Goal: Information Seeking & Learning: Understand process/instructions

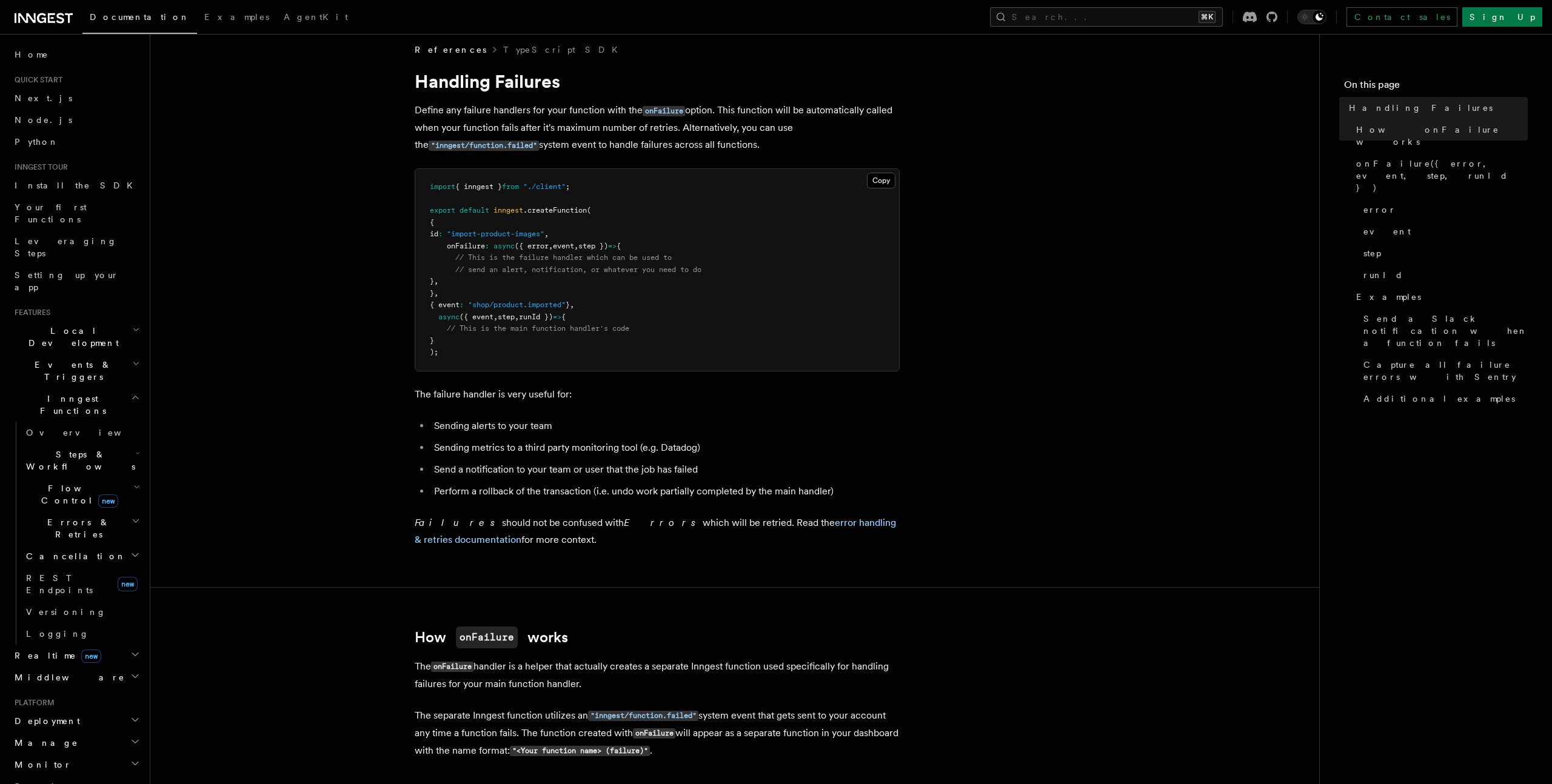
scroll to position [10, 0]
click at [544, 246] on span "({ error" at bounding box center [531, 245] width 34 height 8
copy span "error"
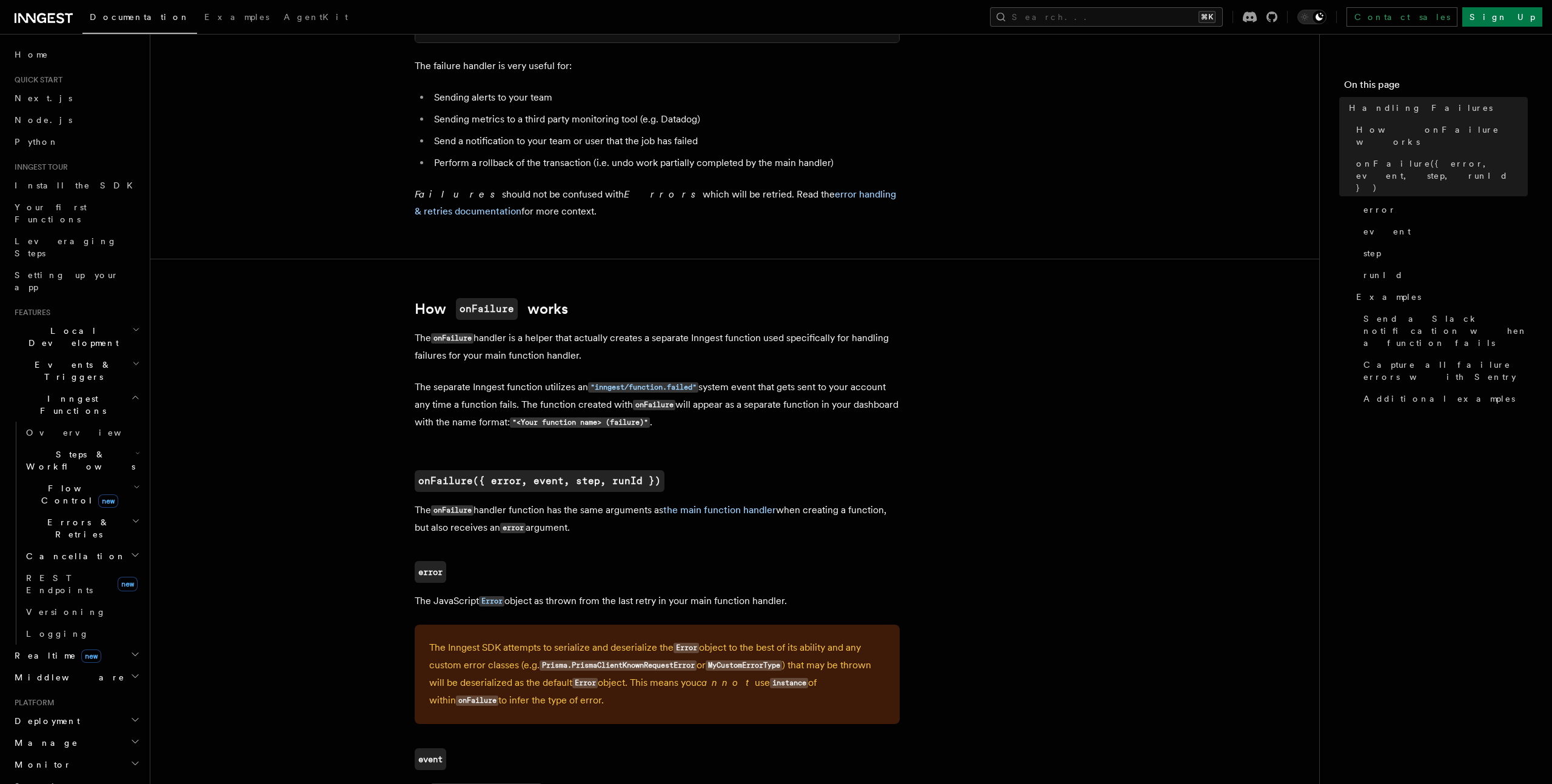
scroll to position [370, 0]
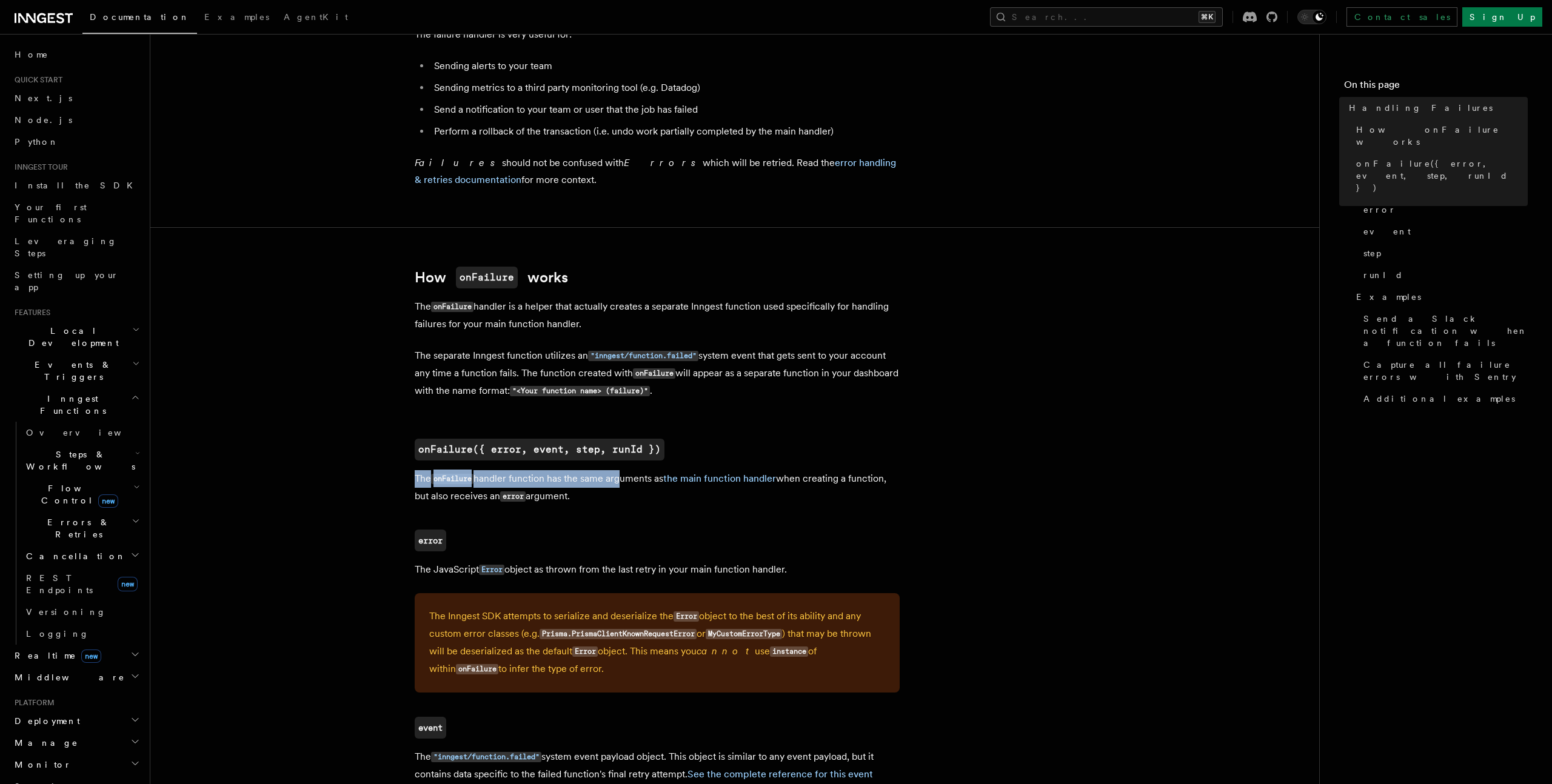
drag, startPoint x: 417, startPoint y: 480, endPoint x: 618, endPoint y: 478, distance: 201.0
click at [618, 478] on p "The onFailure handler function has the same arguments as the main function hand…" at bounding box center [657, 488] width 485 height 35
drag, startPoint x: 469, startPoint y: 499, endPoint x: 562, endPoint y: 499, distance: 93.0
click at [562, 499] on p "The onFailure handler function has the same arguments as the main function hand…" at bounding box center [657, 488] width 485 height 35
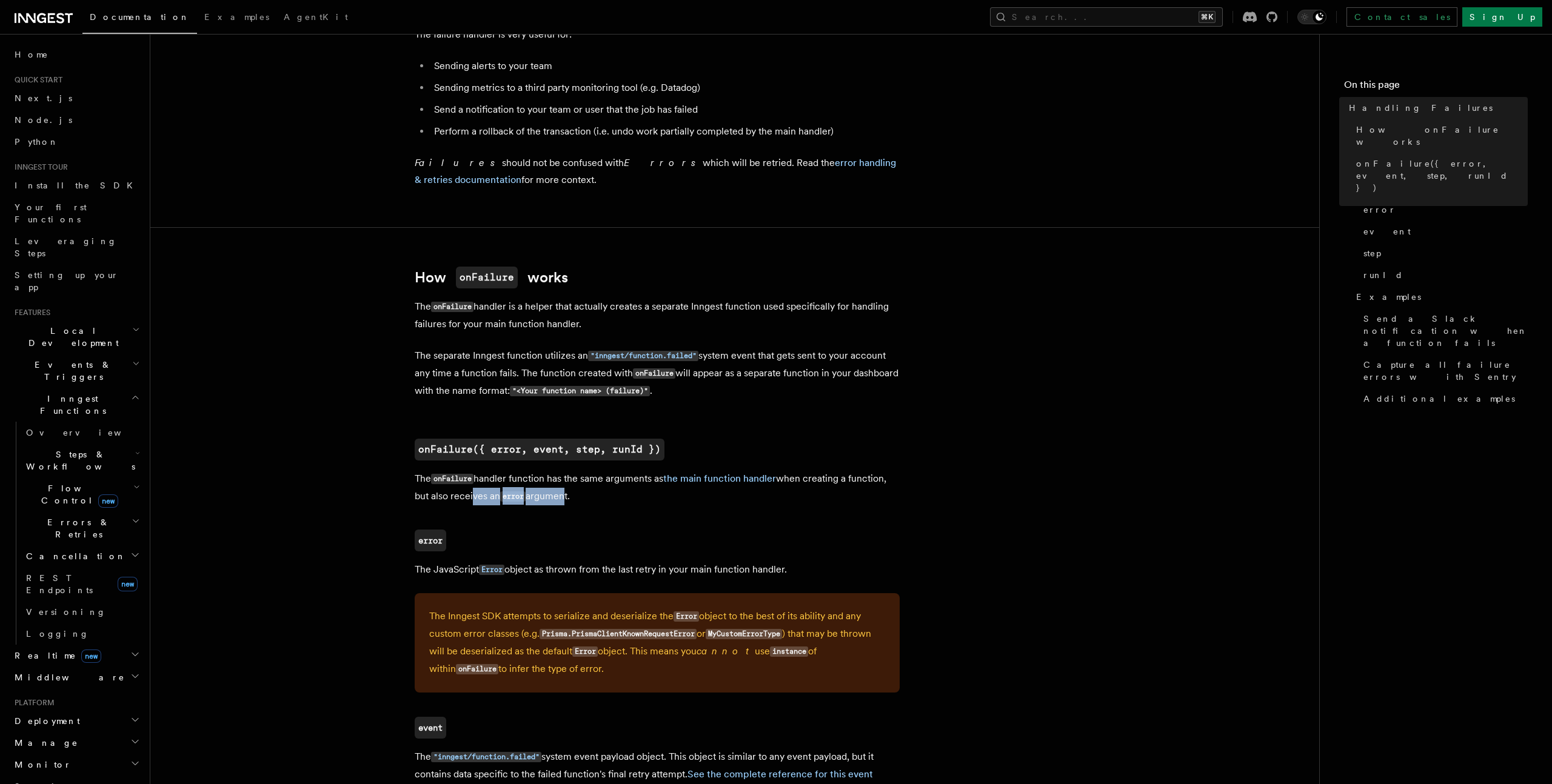
click at [562, 499] on p "The onFailure handler function has the same arguments as the main function hand…" at bounding box center [657, 488] width 485 height 35
click at [503, 446] on code "onFailure({ error, event, step, runId })" at bounding box center [540, 450] width 250 height 22
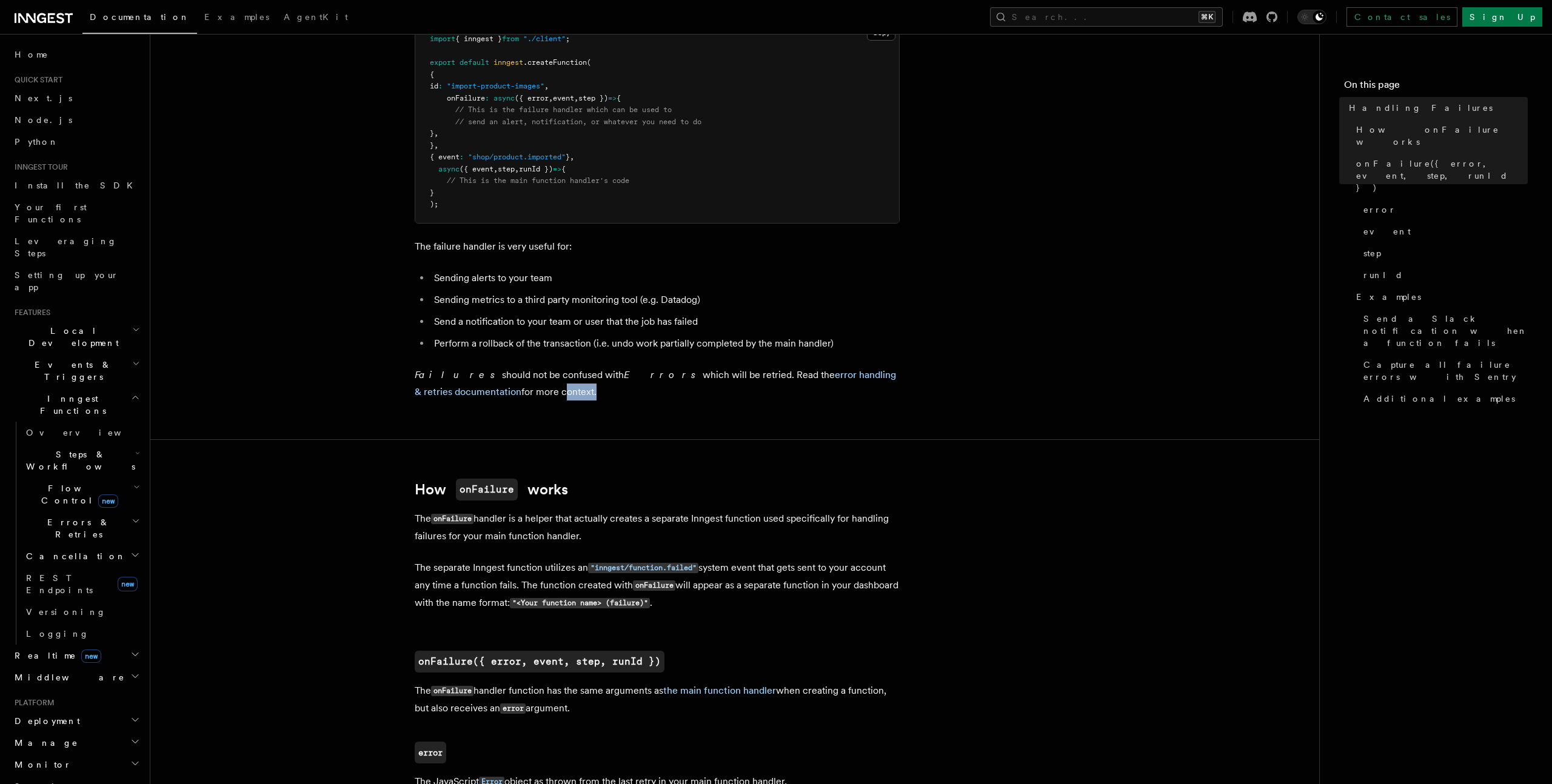
scroll to position [318, 0]
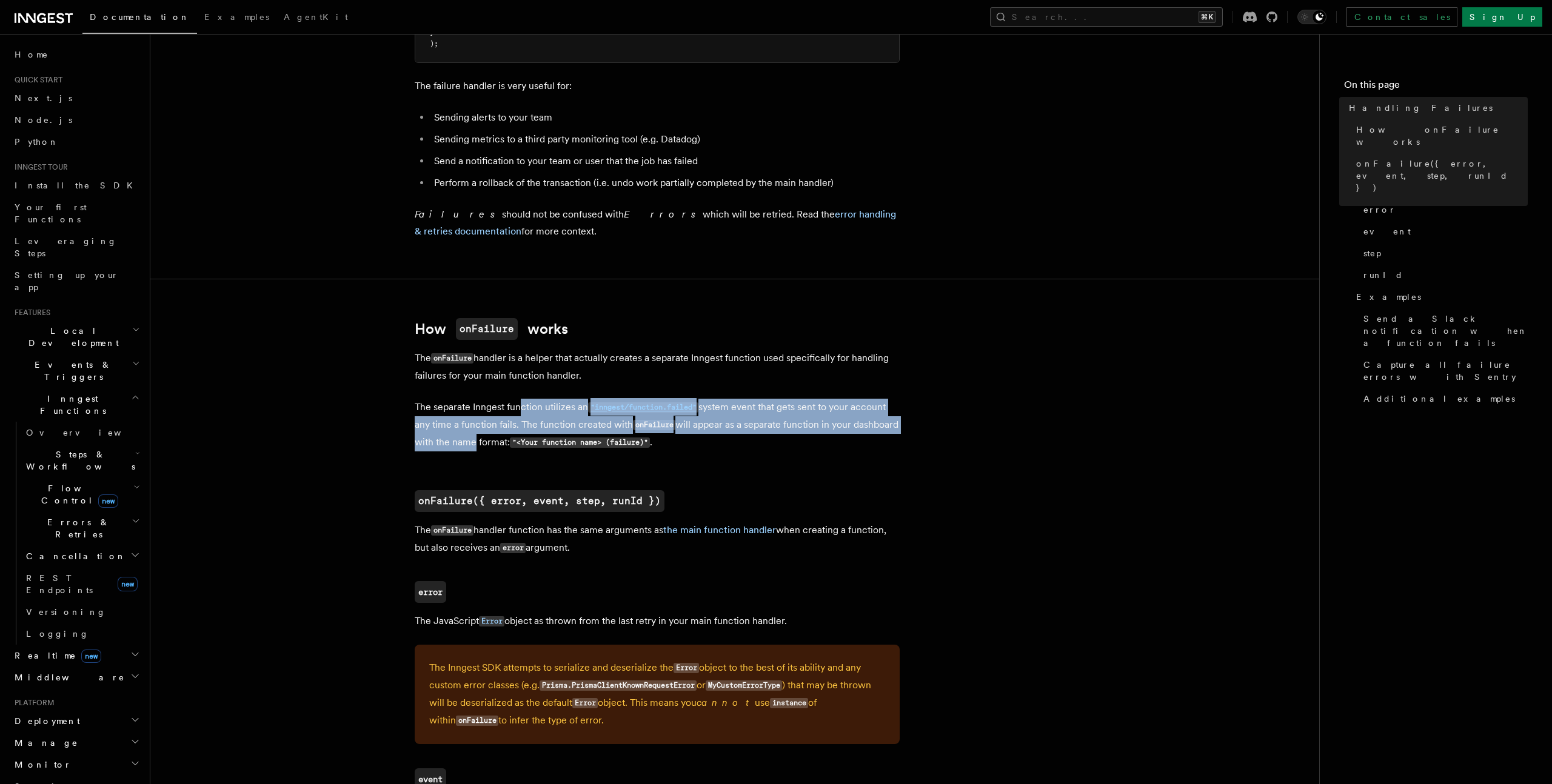
drag, startPoint x: 520, startPoint y: 413, endPoint x: 516, endPoint y: 446, distance: 33.2
click at [516, 446] on p "The separate Inngest function utilizes an "inngest/function.failed" system even…" at bounding box center [657, 425] width 485 height 53
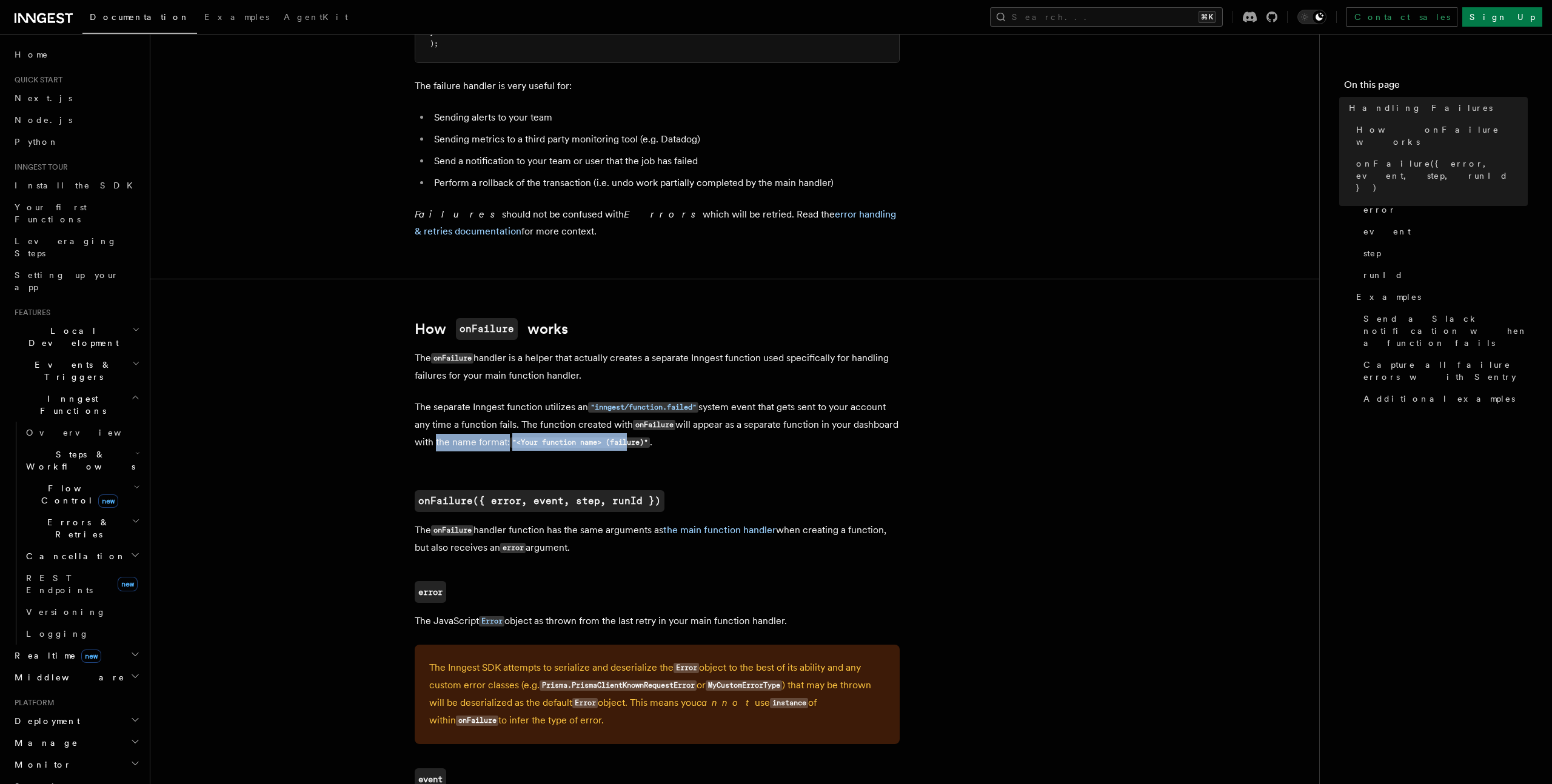
drag, startPoint x: 480, startPoint y: 446, endPoint x: 678, endPoint y: 446, distance: 198.0
click at [678, 446] on p "The separate Inngest function utilizes an "inngest/function.failed" system even…" at bounding box center [657, 425] width 485 height 53
click at [650, 446] on code ""<Your function name> (failure)"" at bounding box center [580, 442] width 140 height 10
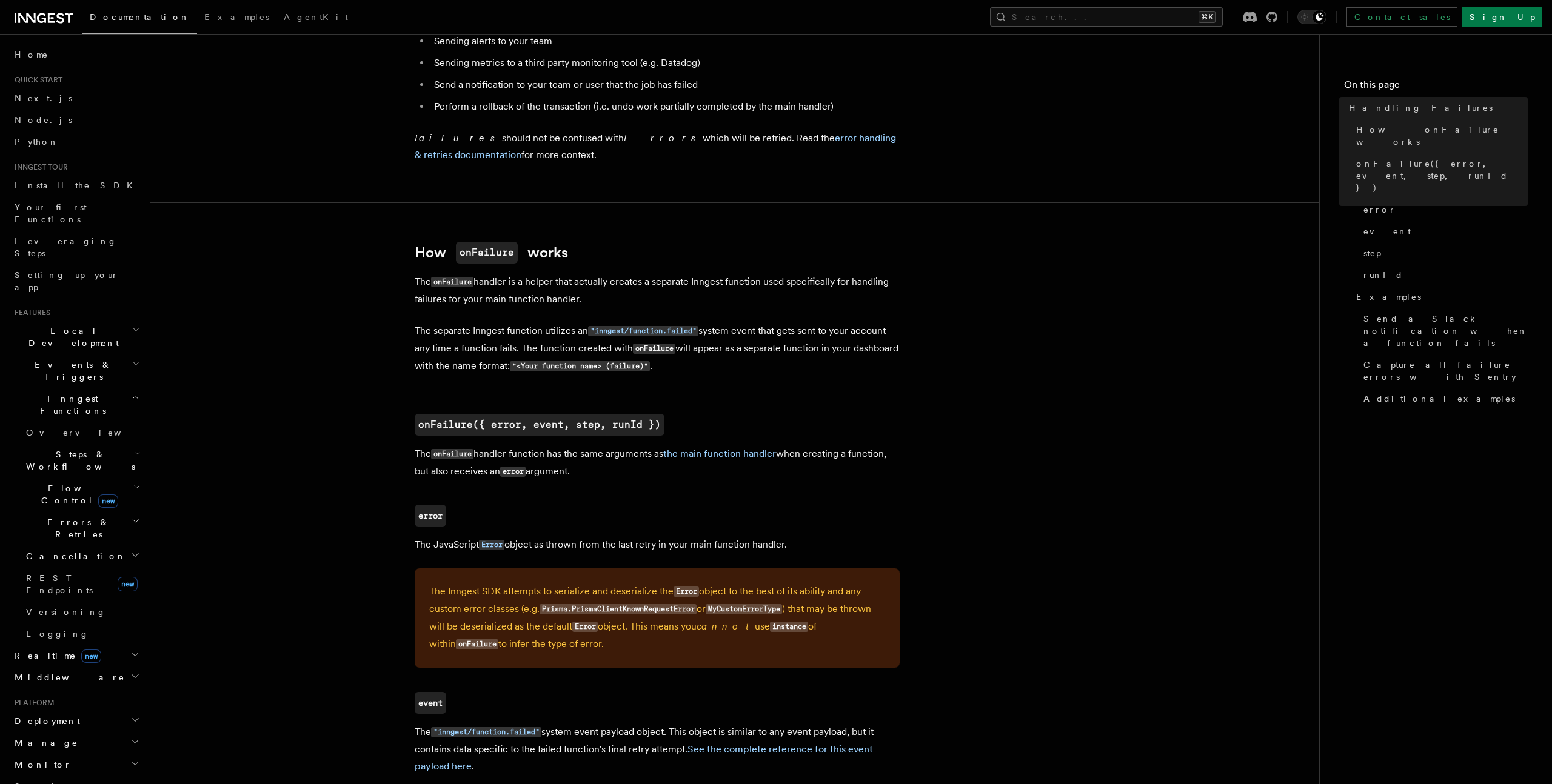
scroll to position [410, 0]
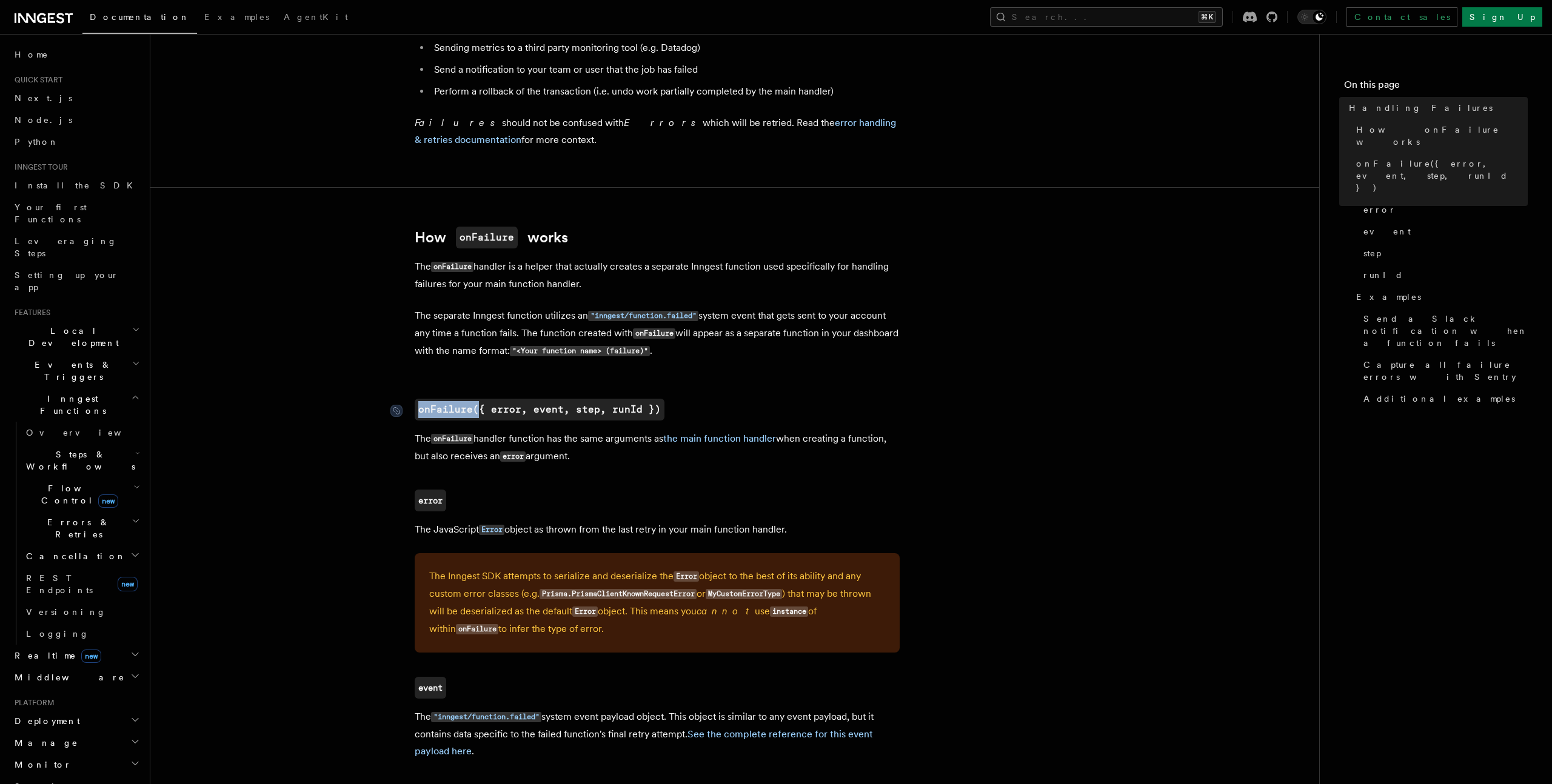
drag, startPoint x: 394, startPoint y: 418, endPoint x: 474, endPoint y: 414, distance: 80.1
copy code "onFailure("
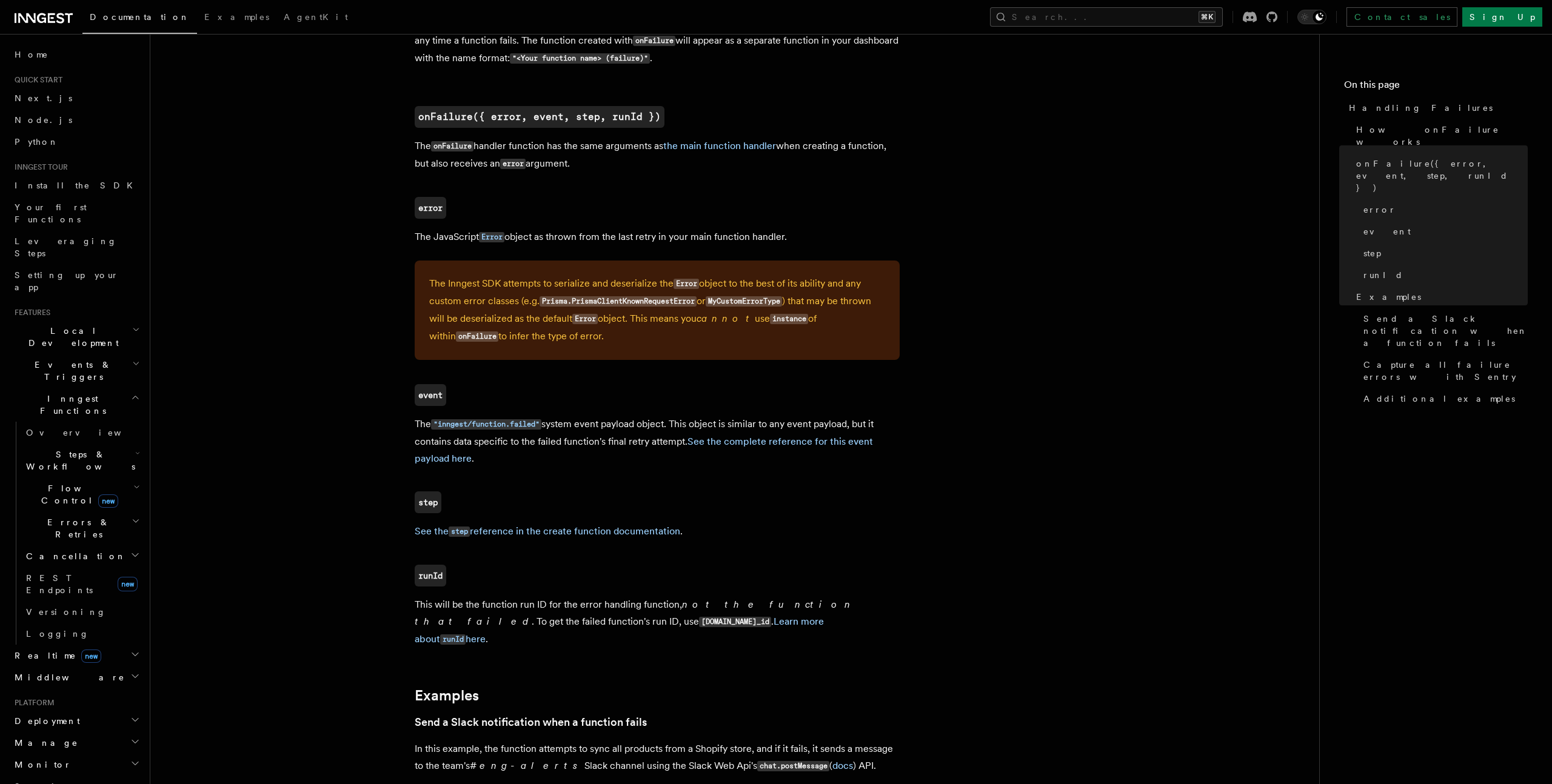
scroll to position [654, 0]
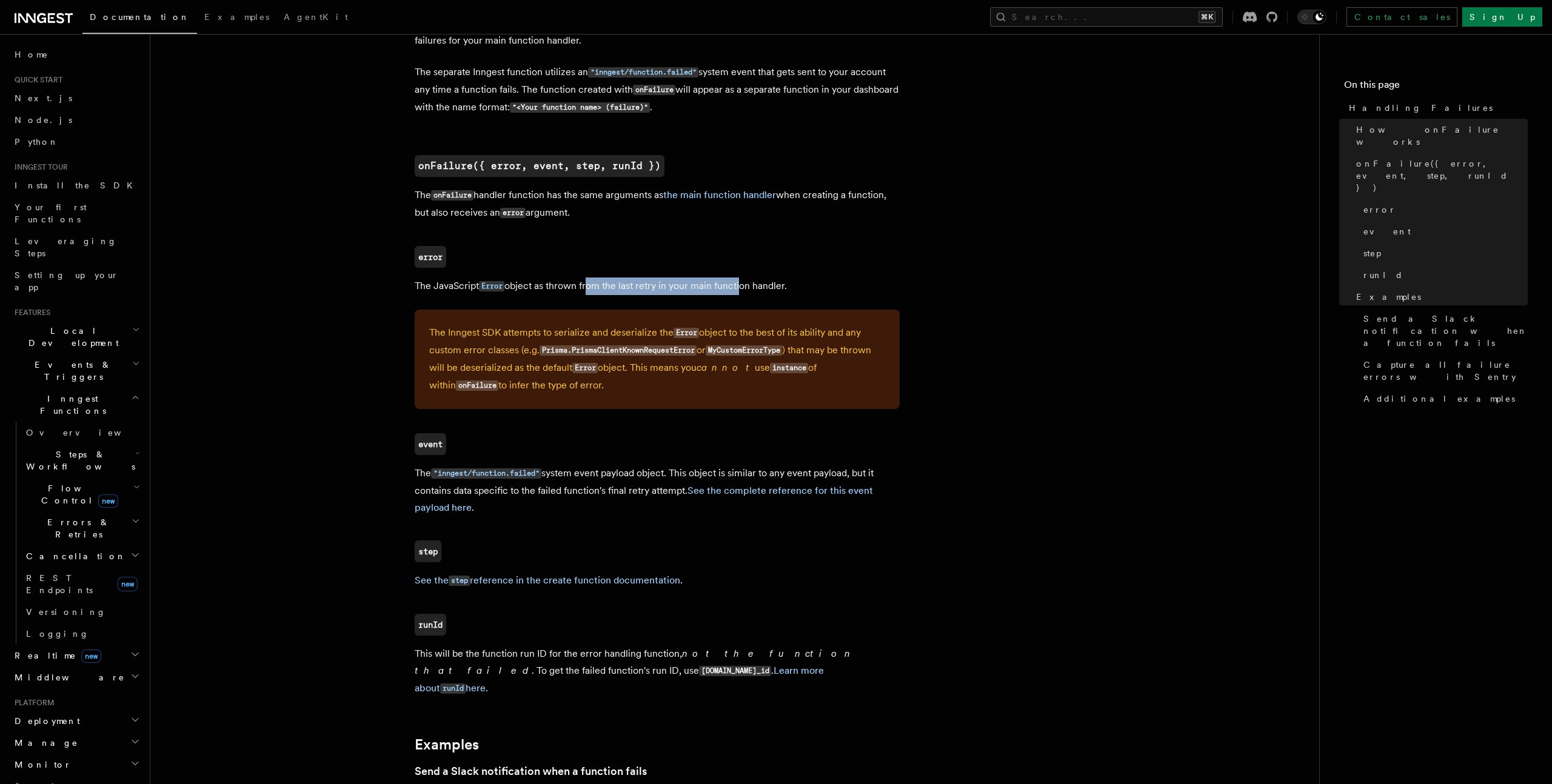
drag, startPoint x: 586, startPoint y: 290, endPoint x: 747, endPoint y: 291, distance: 161.0
click at [747, 291] on p "The JavaScript Error object as thrown from the last retry in your main function…" at bounding box center [657, 287] width 485 height 18
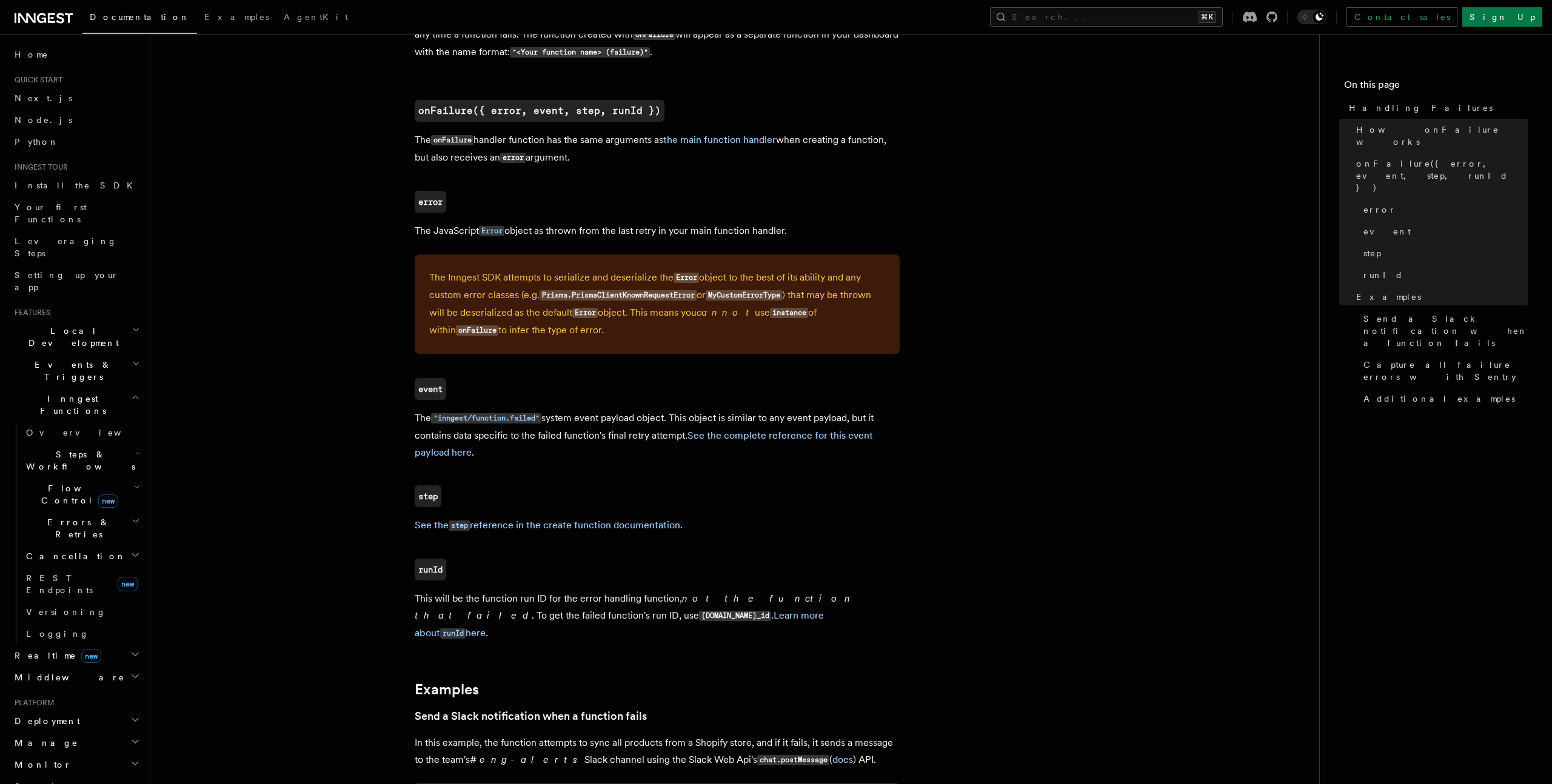
scroll to position [707, 0]
drag, startPoint x: 511, startPoint y: 622, endPoint x: 586, endPoint y: 622, distance: 75.0
click at [586, 622] on p "This will be the function run ID for the error handling function, not the funct…" at bounding box center [657, 618] width 485 height 52
drag, startPoint x: 581, startPoint y: 620, endPoint x: 508, endPoint y: 622, distance: 73.0
click at [699, 622] on code "event.data.run_id" at bounding box center [735, 617] width 72 height 10
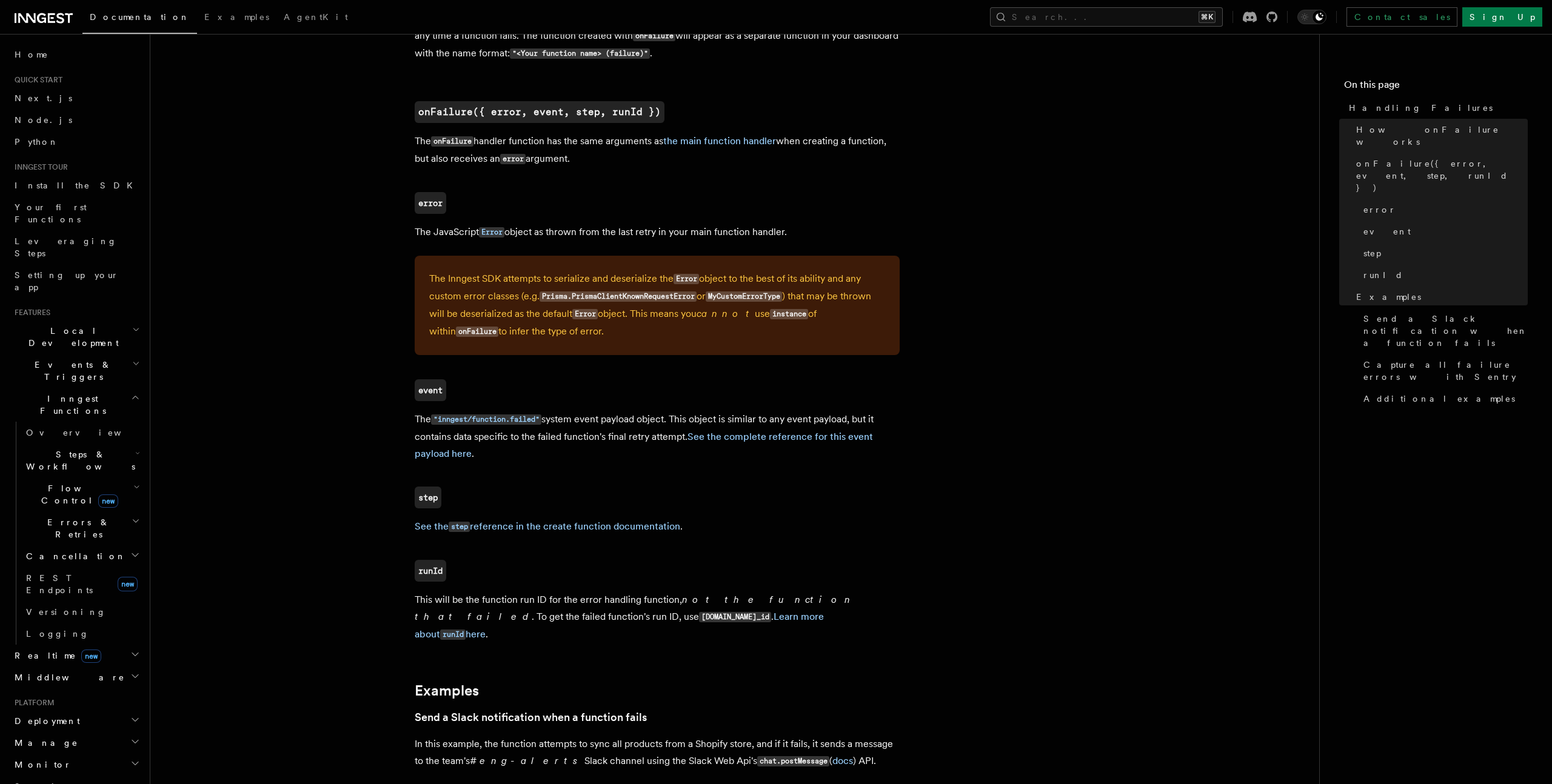
copy code "event.data.run_id"
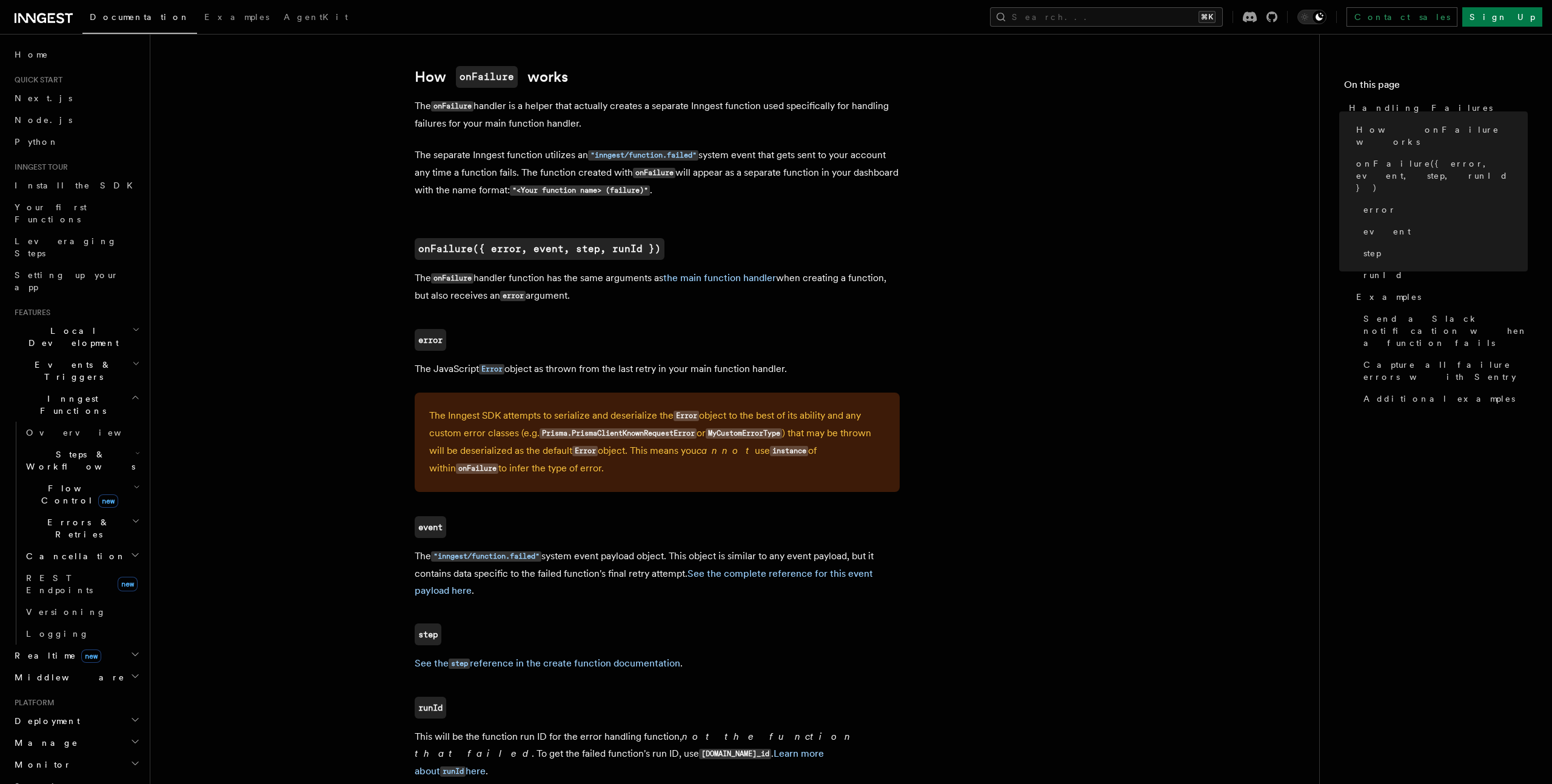
scroll to position [569, 0]
click at [744, 582] on link "See the complete reference for this event payload here" at bounding box center [643, 584] width 458 height 29
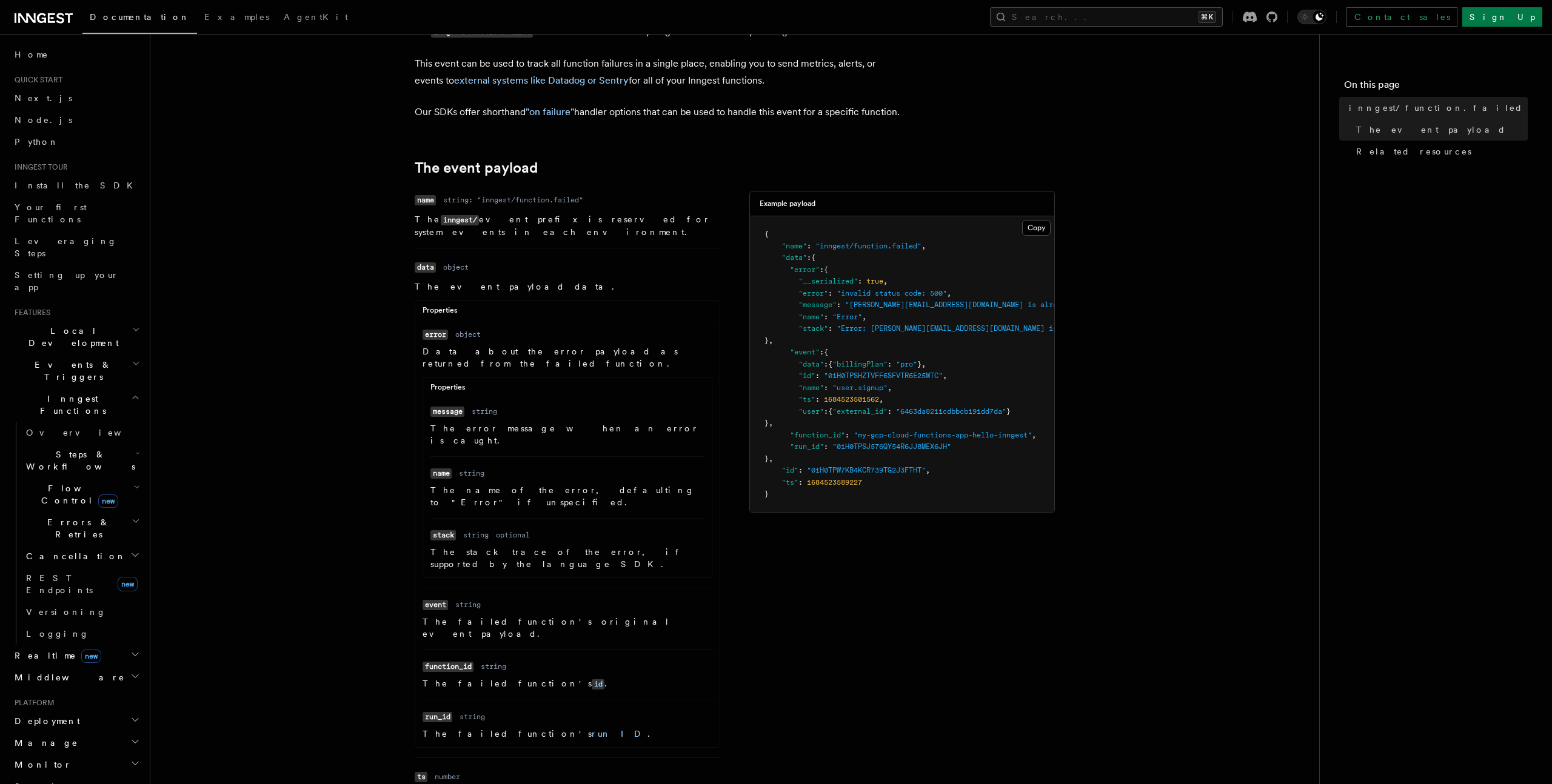
scroll to position [85, 0]
click at [381, 257] on article "References System events inngest/function.failed The inngest/function.failed ev…" at bounding box center [735, 580] width 1130 height 1222
click at [60, 666] on h2 "Middleware" at bounding box center [75, 677] width 133 height 22
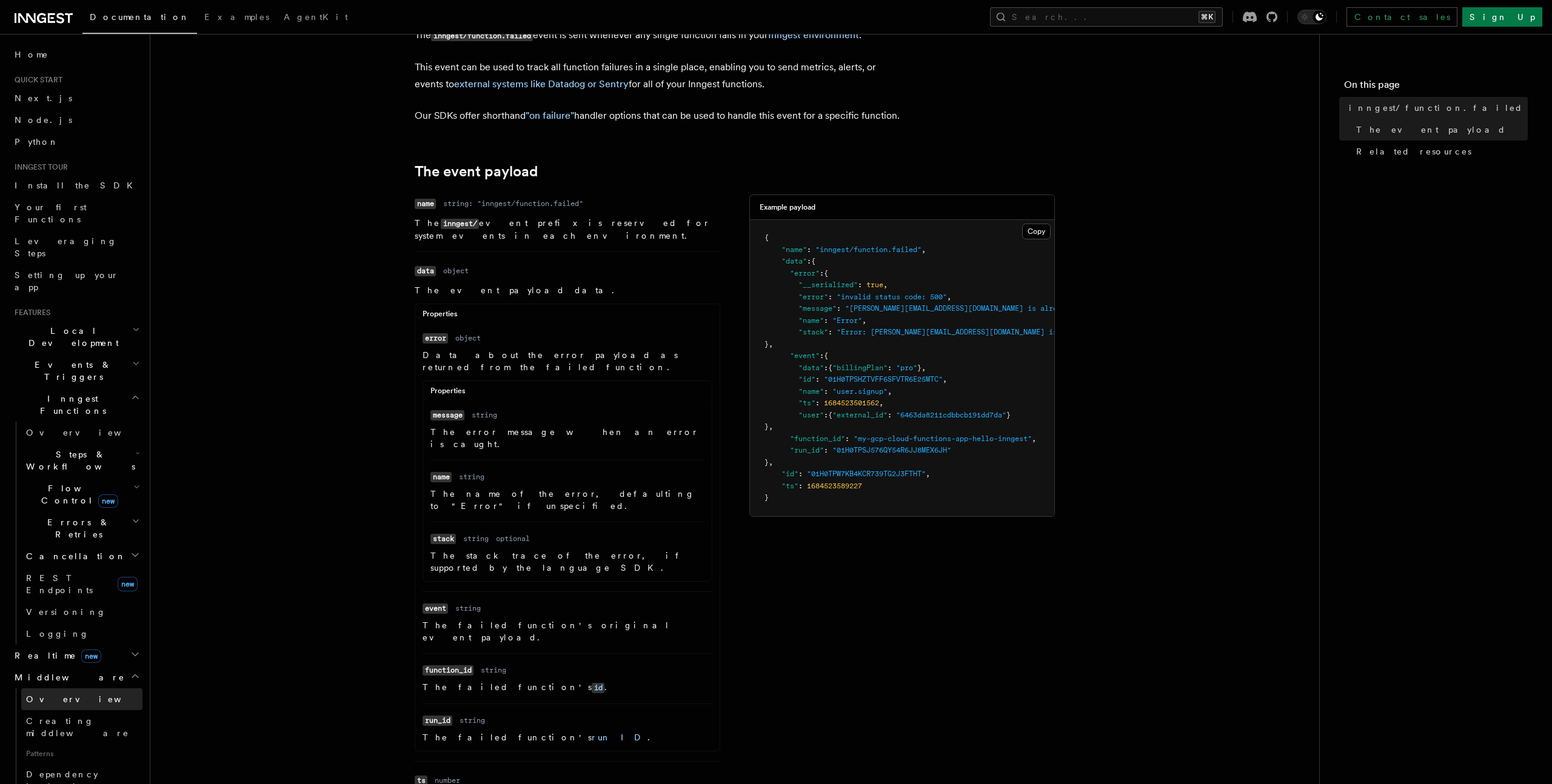
click at [48, 694] on span "Overview" at bounding box center [88, 699] width 125 height 10
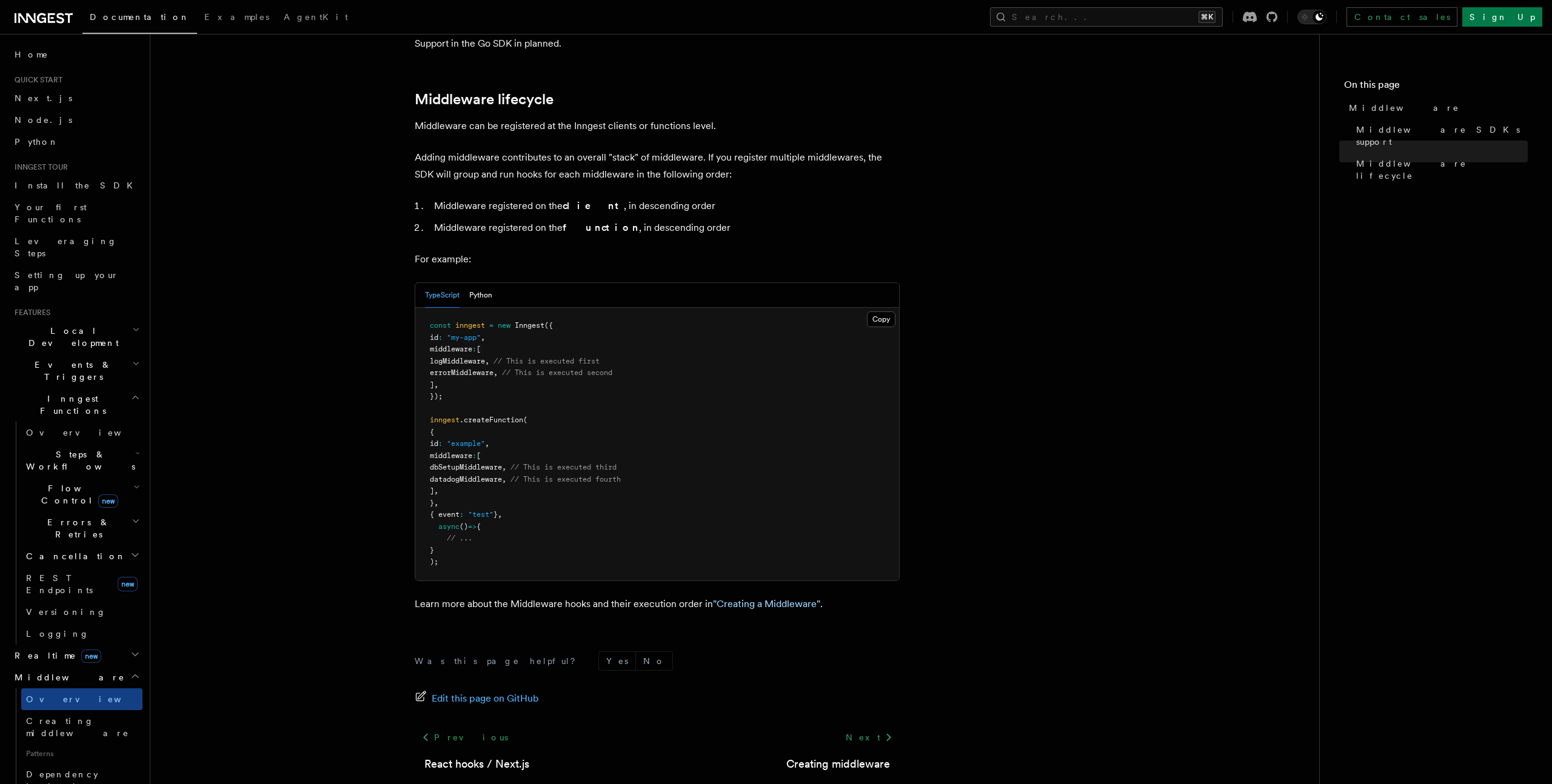
scroll to position [480, 0]
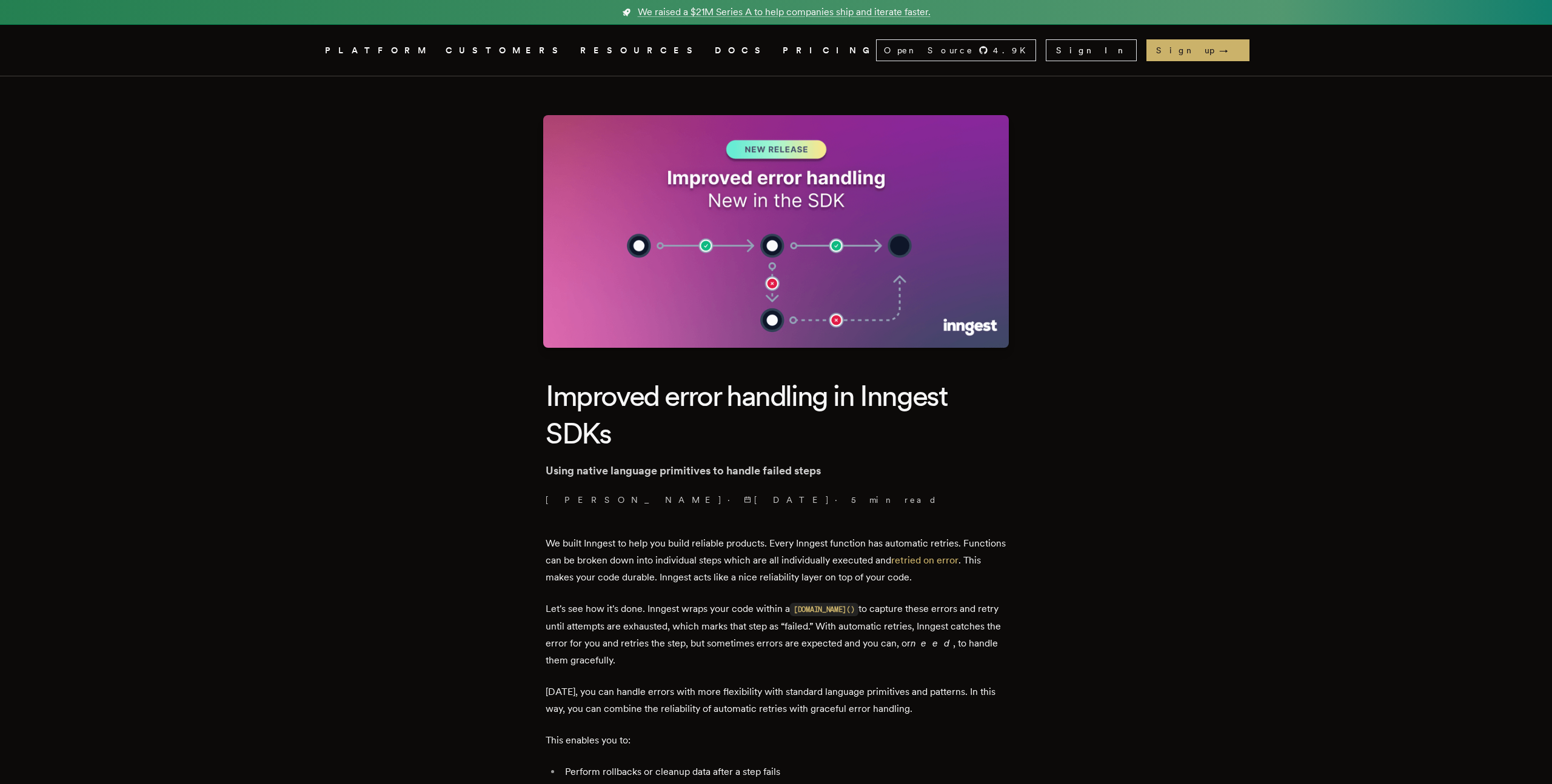
scroll to position [1349, 0]
